Goal: Task Accomplishment & Management: Use online tool/utility

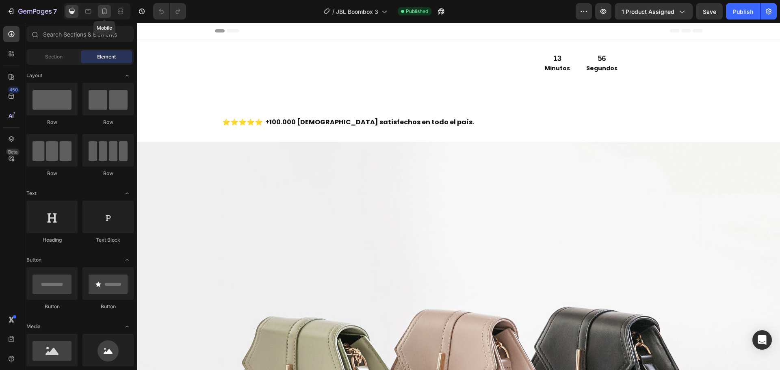
click at [101, 15] on icon at bounding box center [104, 11] width 8 height 8
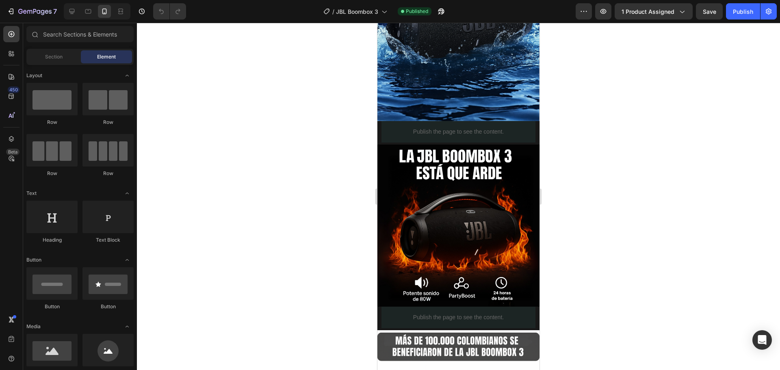
scroll to position [1382, 0]
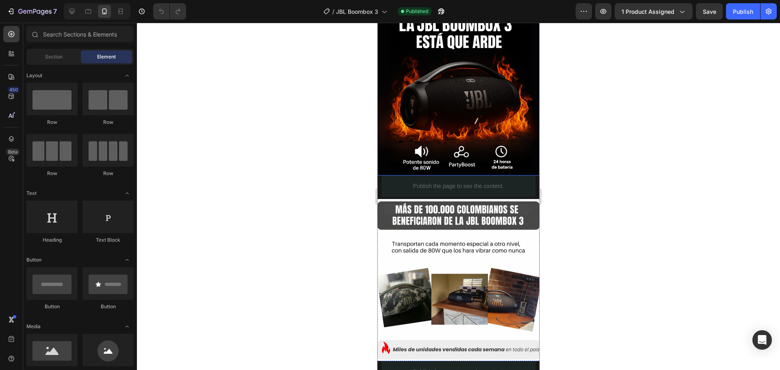
click at [503, 113] on img at bounding box center [459, 94] width 162 height 162
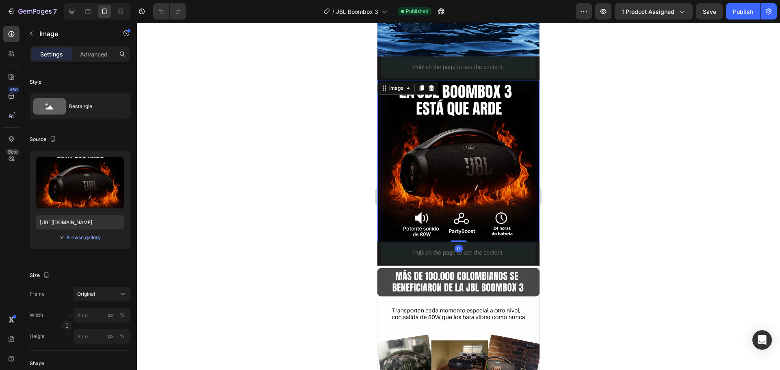
scroll to position [1219, 0]
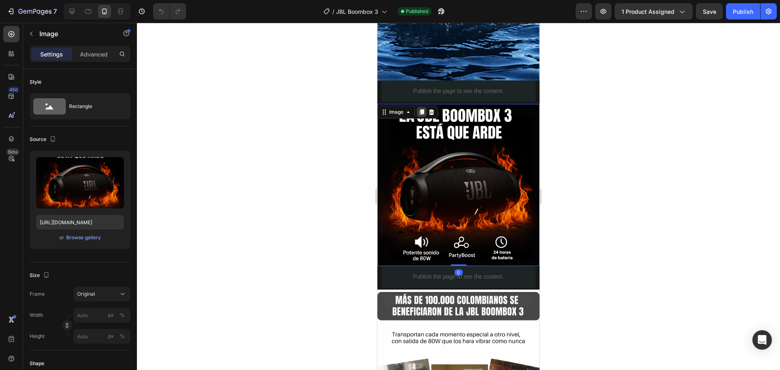
click at [424, 109] on icon at bounding box center [422, 112] width 4 height 6
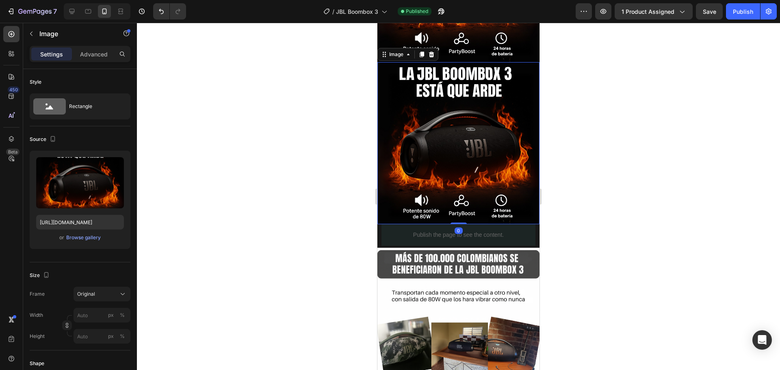
scroll to position [1463, 0]
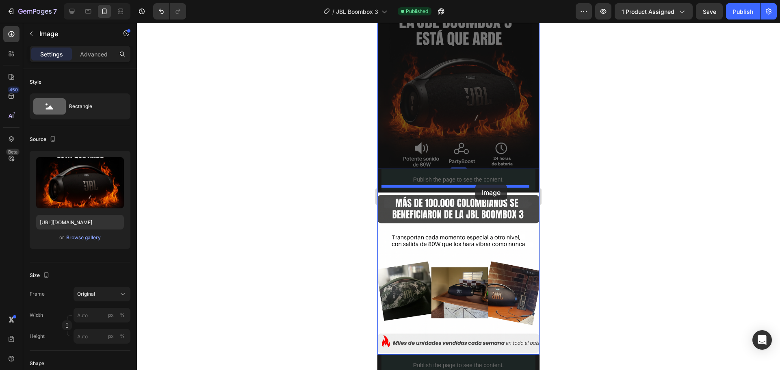
drag, startPoint x: 484, startPoint y: 114, endPoint x: 476, endPoint y: 185, distance: 70.9
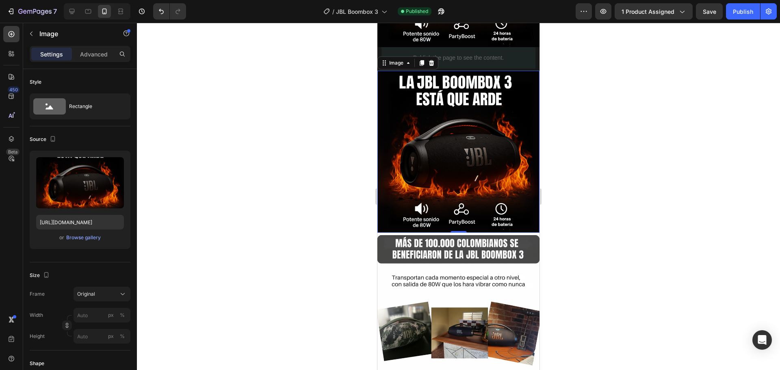
scroll to position [1388, 0]
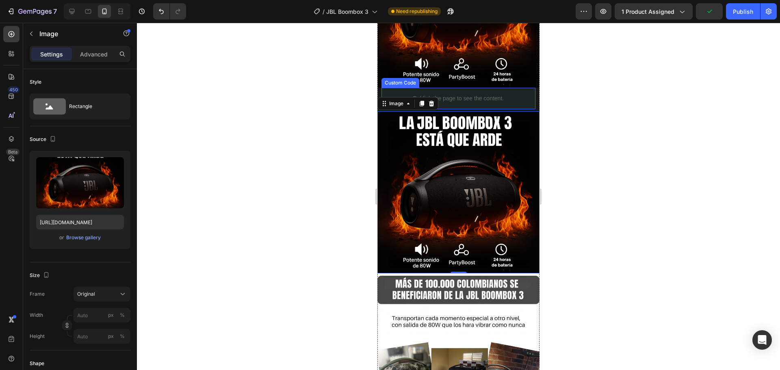
click at [517, 94] on p "Publish the page to see the content." at bounding box center [459, 98] width 154 height 9
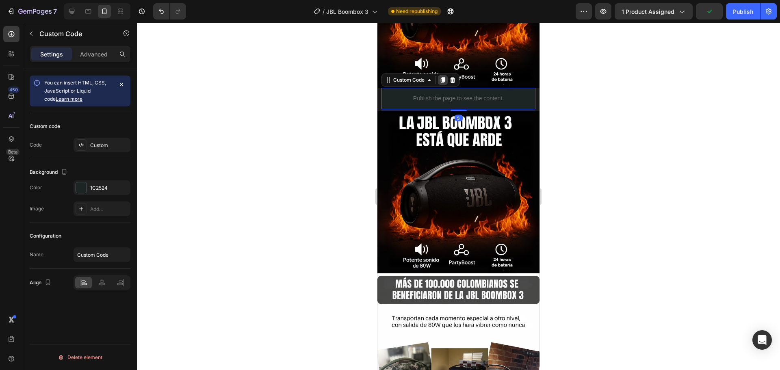
click at [445, 77] on icon at bounding box center [443, 80] width 4 height 6
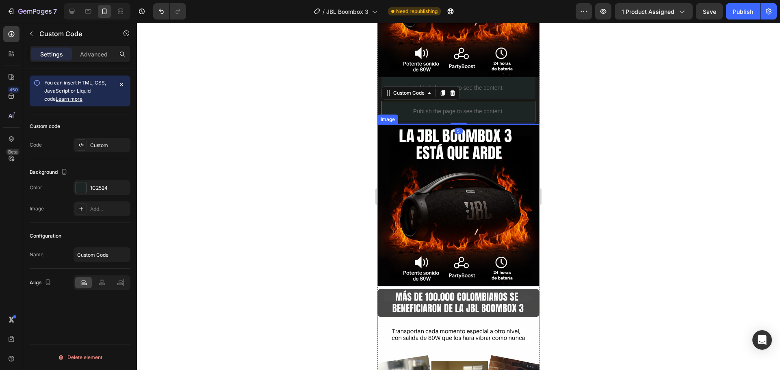
scroll to position [1429, 0]
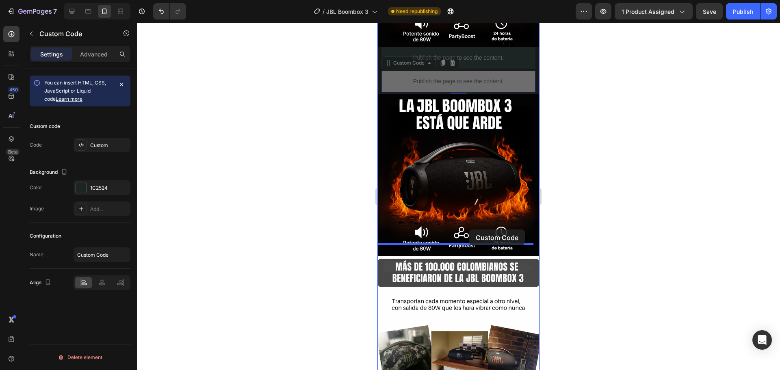
drag, startPoint x: 497, startPoint y: 76, endPoint x: 469, endPoint y: 230, distance: 155.8
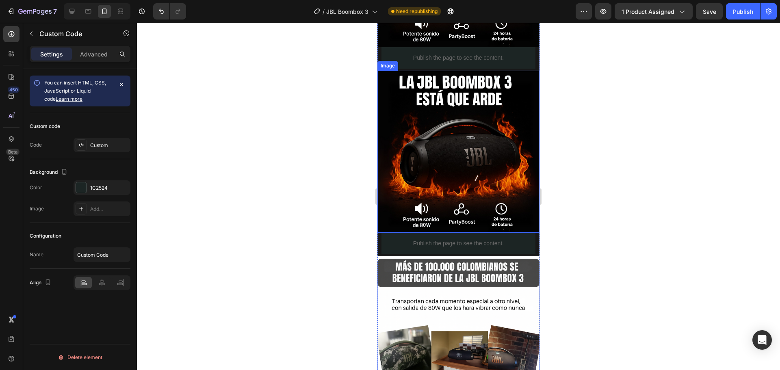
click at [462, 147] on img at bounding box center [459, 152] width 162 height 162
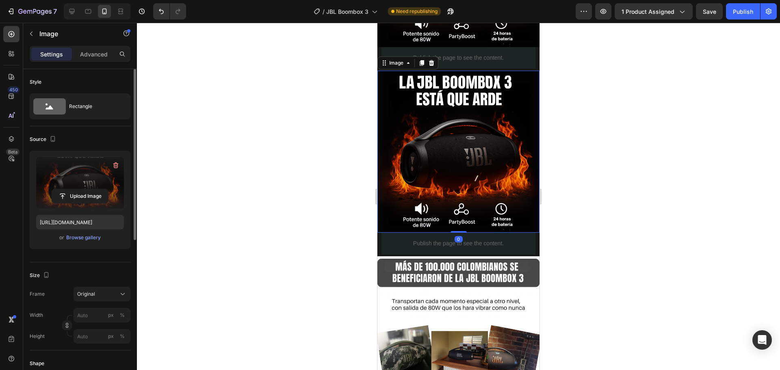
click at [83, 182] on label at bounding box center [80, 182] width 88 height 51
click at [83, 189] on input "file" at bounding box center [80, 196] width 56 height 14
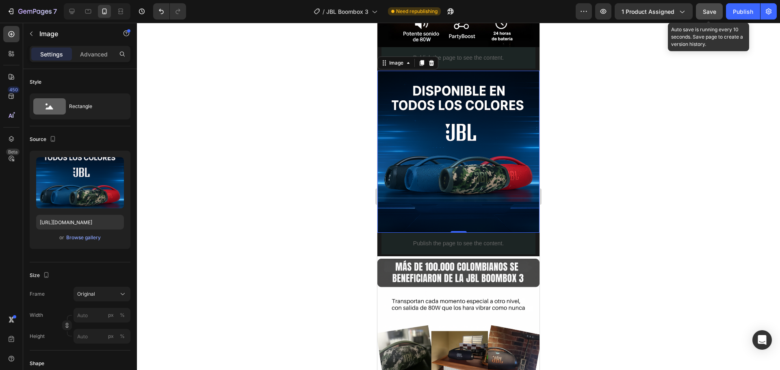
click at [714, 13] on span "Save" at bounding box center [709, 11] width 13 height 7
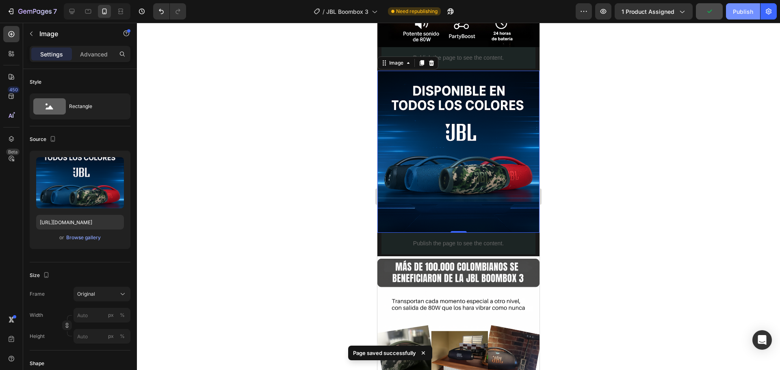
click at [740, 11] on div "Publish" at bounding box center [743, 11] width 20 height 9
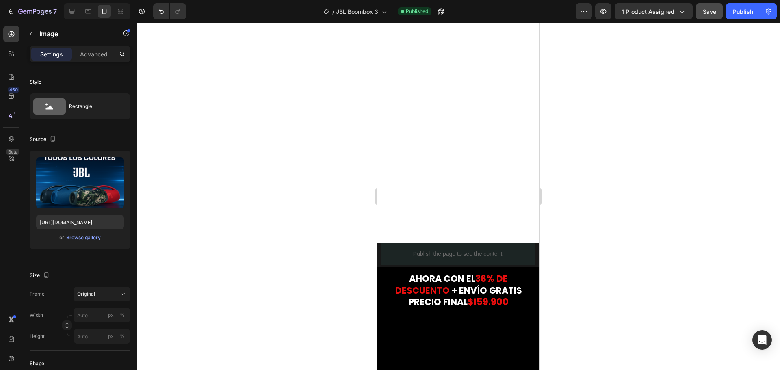
scroll to position [0, 0]
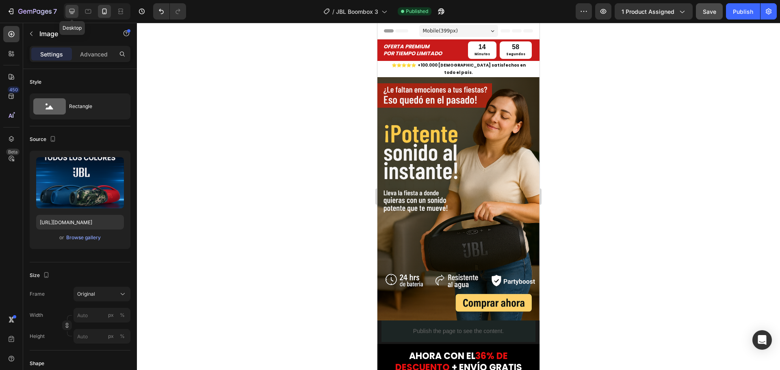
click at [69, 13] on icon at bounding box center [72, 11] width 8 height 8
type input "[URL][DOMAIN_NAME]"
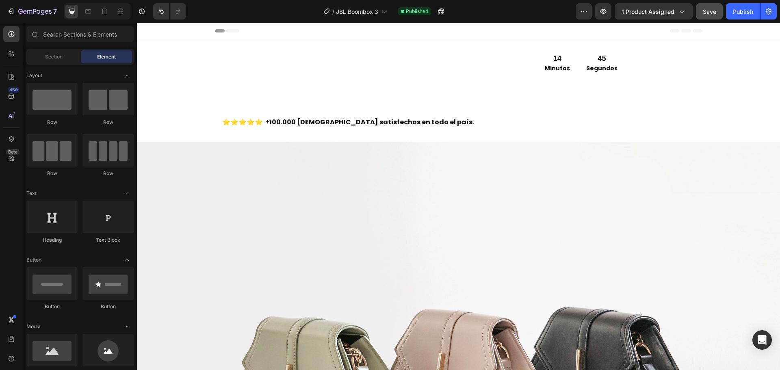
click at [299, 28] on div "Header" at bounding box center [459, 31] width 488 height 16
drag, startPoint x: 273, startPoint y: 192, endPoint x: 140, endPoint y: 33, distance: 207.7
click at [54, 57] on span "Section" at bounding box center [53, 56] width 17 height 7
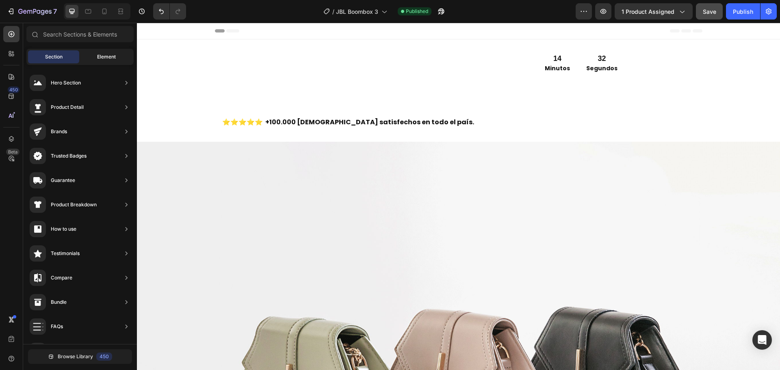
click at [99, 54] on span "Element" at bounding box center [106, 56] width 19 height 7
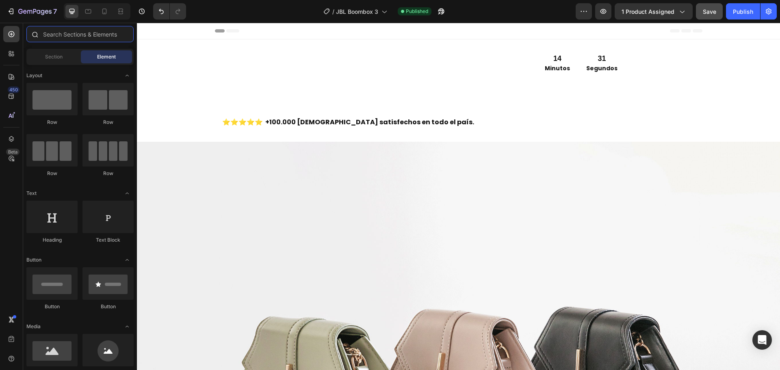
click at [95, 31] on input "text" at bounding box center [79, 34] width 107 height 16
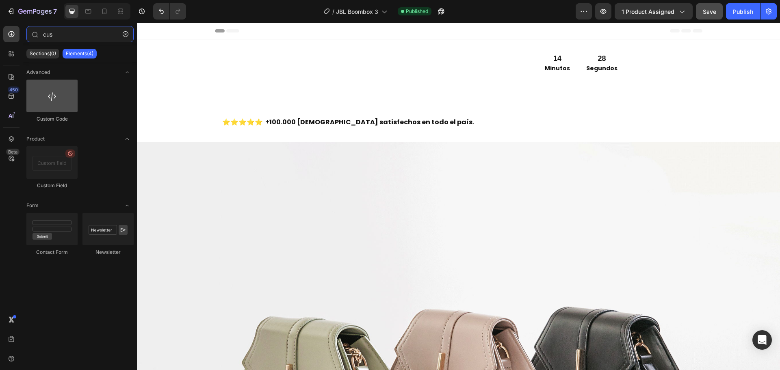
type input "cus"
click at [54, 87] on div at bounding box center [51, 96] width 51 height 33
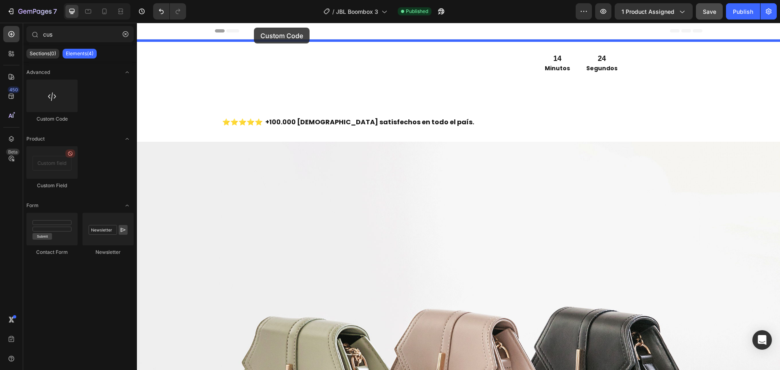
drag, startPoint x: 183, startPoint y: 113, endPoint x: 254, endPoint y: 28, distance: 111.2
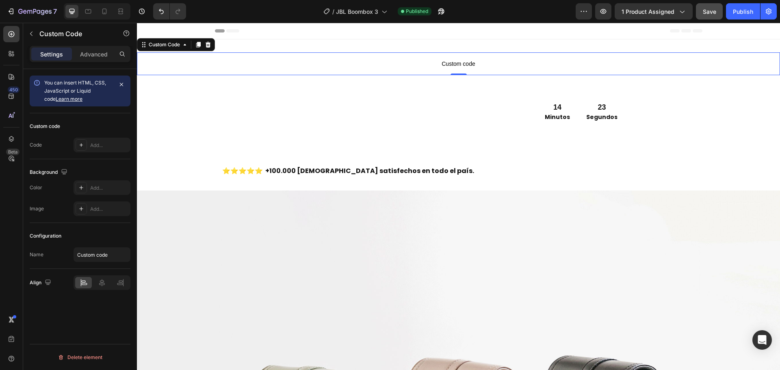
click at [364, 63] on span "Custom code" at bounding box center [458, 64] width 643 height 10
click at [96, 145] on div "Add..." at bounding box center [109, 145] width 38 height 7
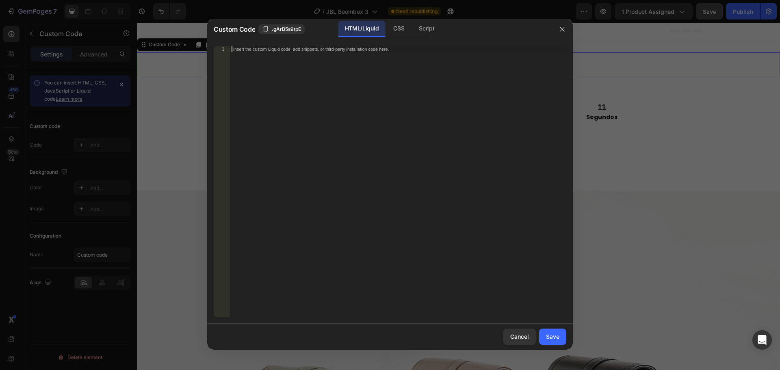
click at [281, 52] on div "Insert the custom Liquid code, add snippets, or third-party installation code h…" at bounding box center [398, 187] width 337 height 282
paste textarea "</html>"
type textarea "</html>"
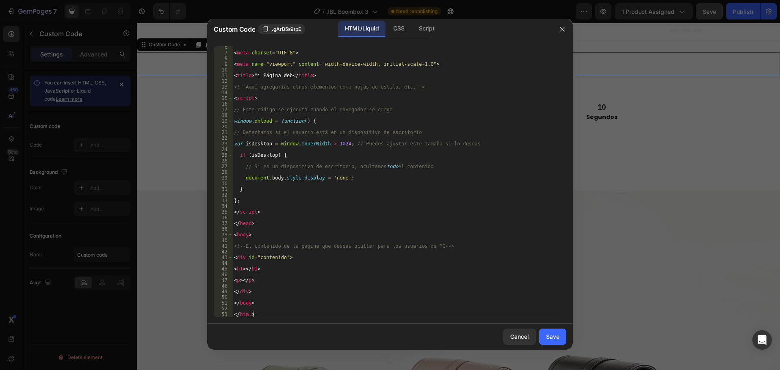
scroll to position [30, 0]
click at [556, 337] on div "Save" at bounding box center [552, 336] width 13 height 9
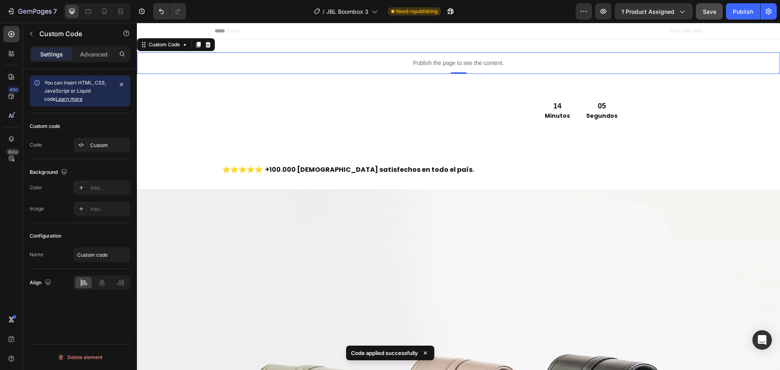
click at [372, 37] on div "Header" at bounding box center [459, 31] width 488 height 16
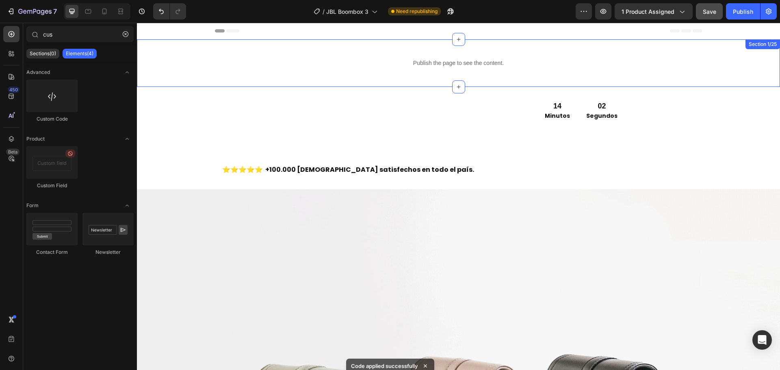
click at [306, 49] on div "Publish the page to see the content. Custom Code Section 1/25" at bounding box center [458, 63] width 643 height 48
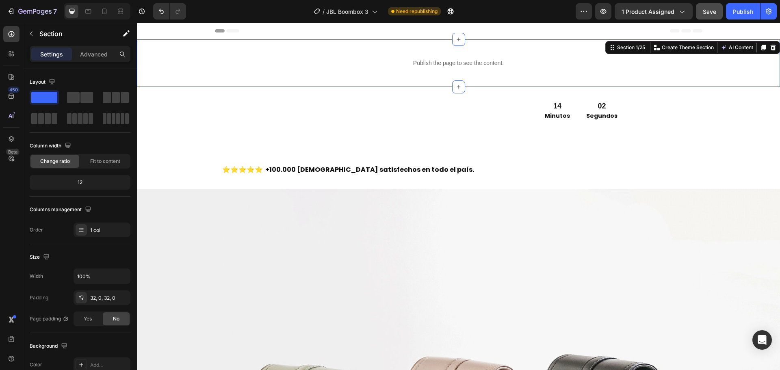
click at [315, 32] on div "Header" at bounding box center [459, 31] width 488 height 16
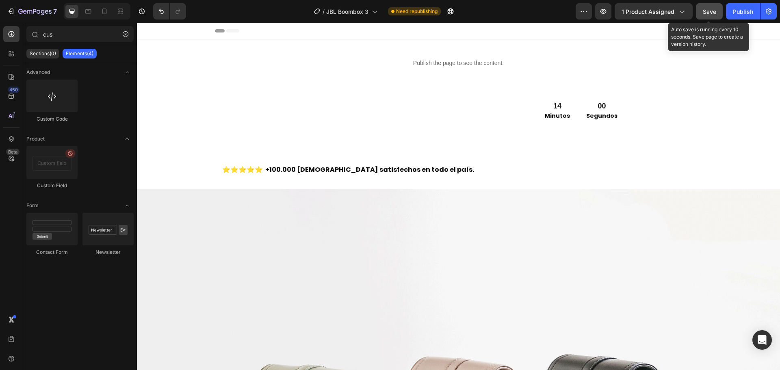
click at [703, 11] on span "Save" at bounding box center [709, 11] width 13 height 7
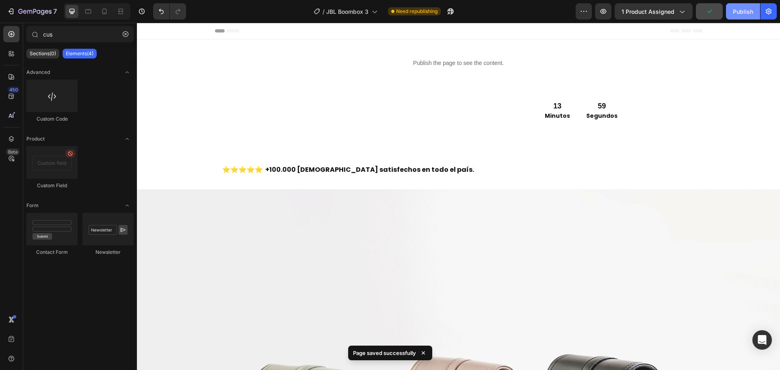
click at [745, 12] on div "Publish" at bounding box center [743, 11] width 20 height 9
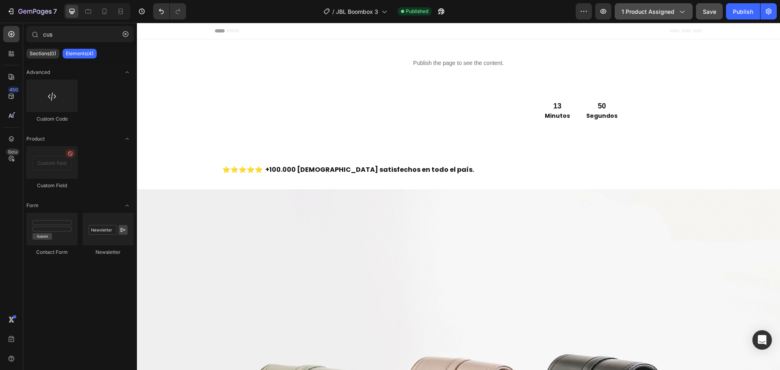
click at [663, 8] on span "1 product assigned" at bounding box center [648, 11] width 53 height 9
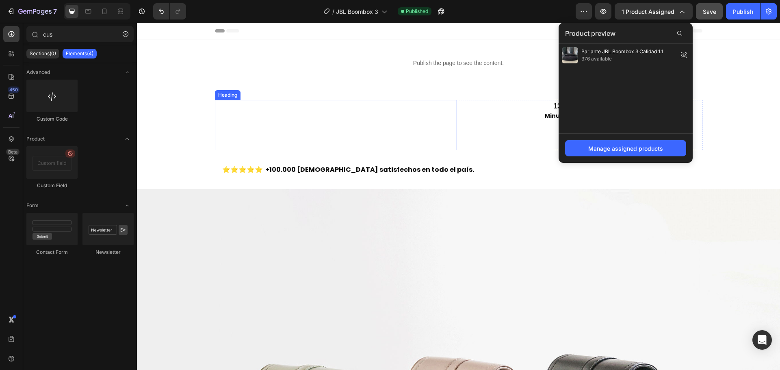
click at [371, 122] on h2 "OFERTA PREMIUM POR TIEMPO LIMITADO" at bounding box center [336, 125] width 242 height 50
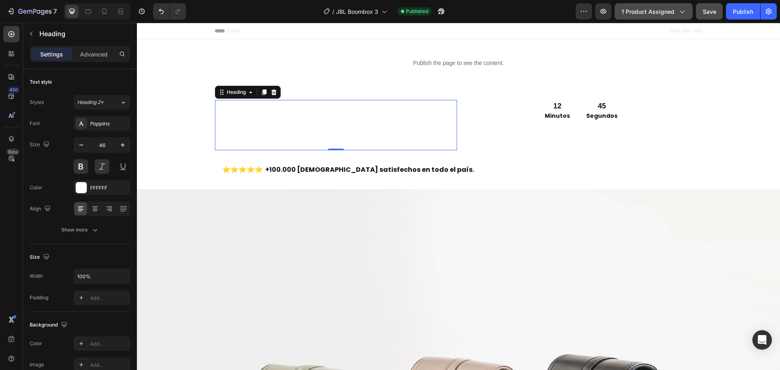
click at [659, 9] on span "1 product assigned" at bounding box center [648, 11] width 53 height 9
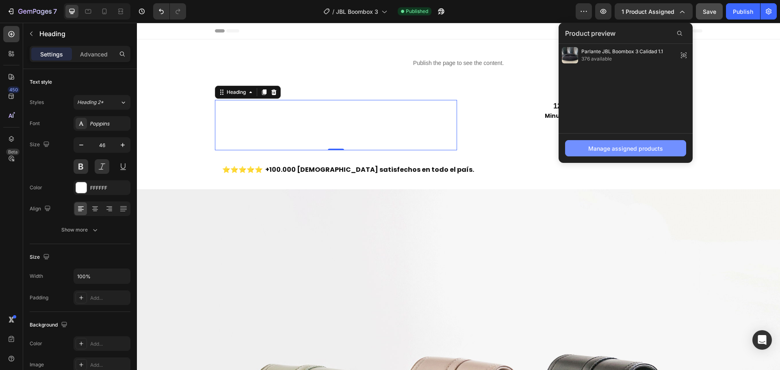
click at [621, 142] on button "Manage assigned products" at bounding box center [625, 148] width 121 height 16
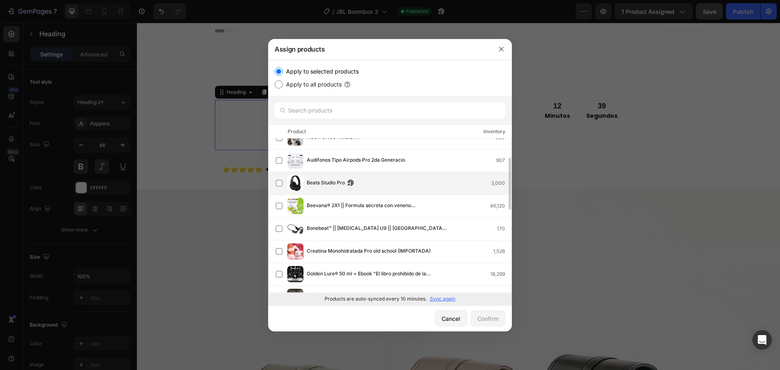
scroll to position [0, 0]
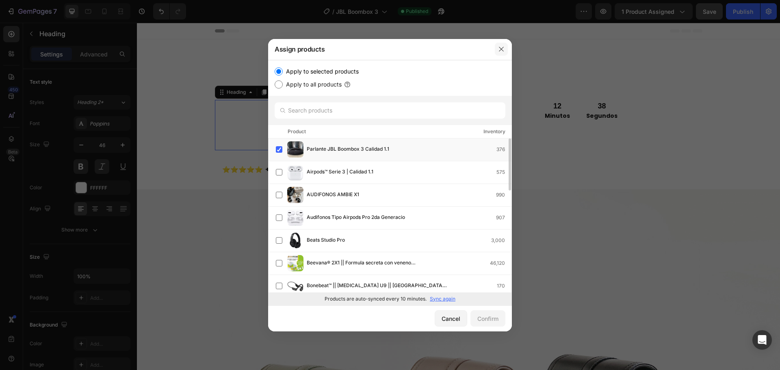
click at [503, 52] on button "button" at bounding box center [501, 49] width 13 height 13
